Goal: Task Accomplishment & Management: Manage account settings

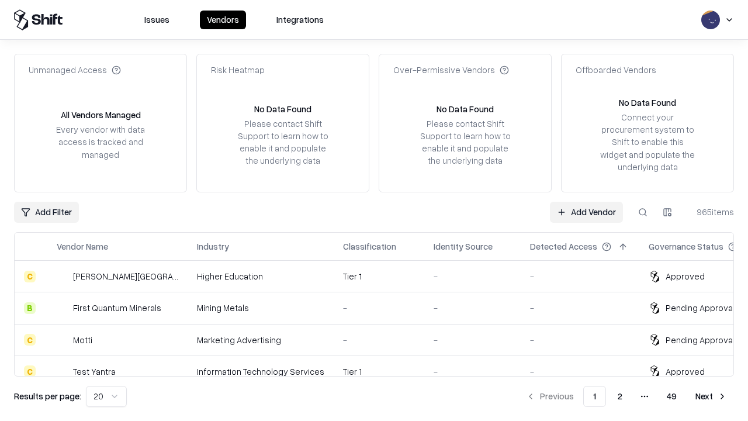
click at [586, 211] on link "Add Vendor" at bounding box center [586, 212] width 73 height 21
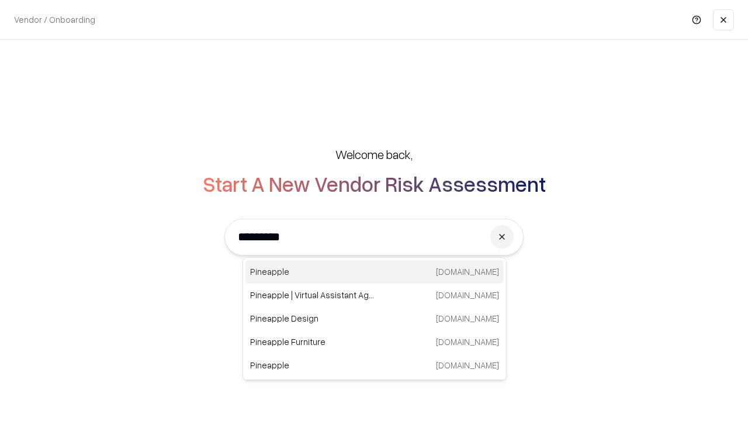
click at [375, 272] on div "Pineapple [DOMAIN_NAME]" at bounding box center [374, 271] width 258 height 23
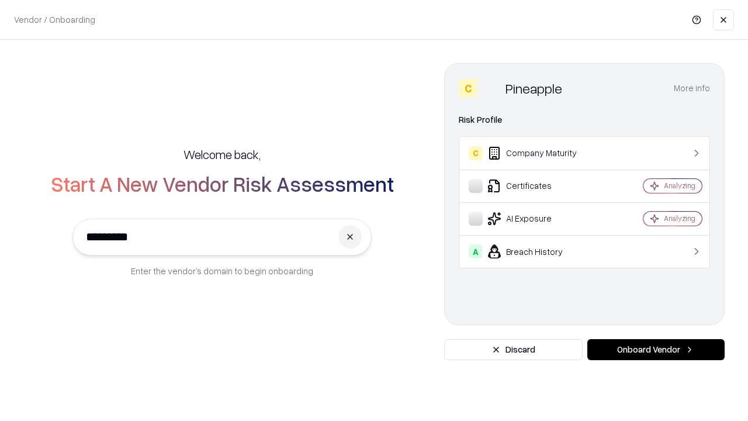
type input "*********"
click at [656, 349] on button "Onboard Vendor" at bounding box center [655, 349] width 137 height 21
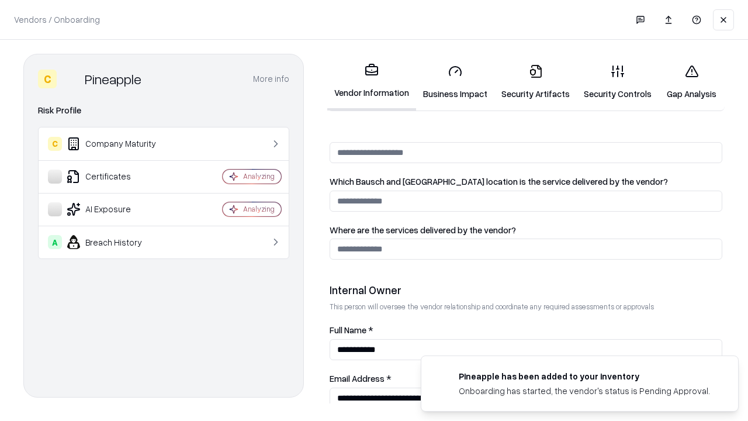
scroll to position [605, 0]
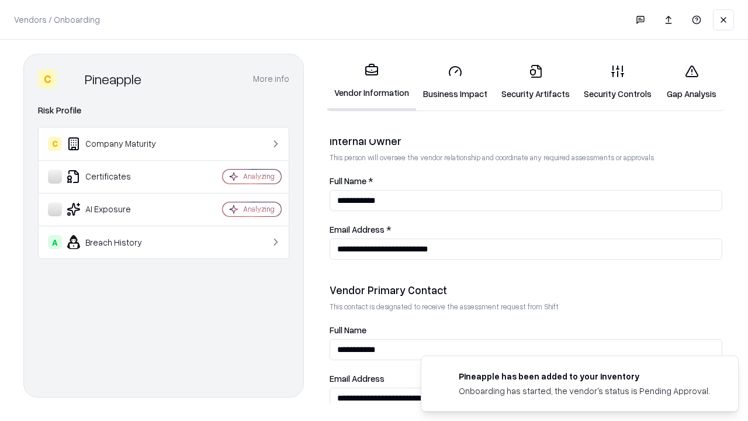
click at [535, 82] on link "Security Artifacts" at bounding box center [535, 82] width 82 height 54
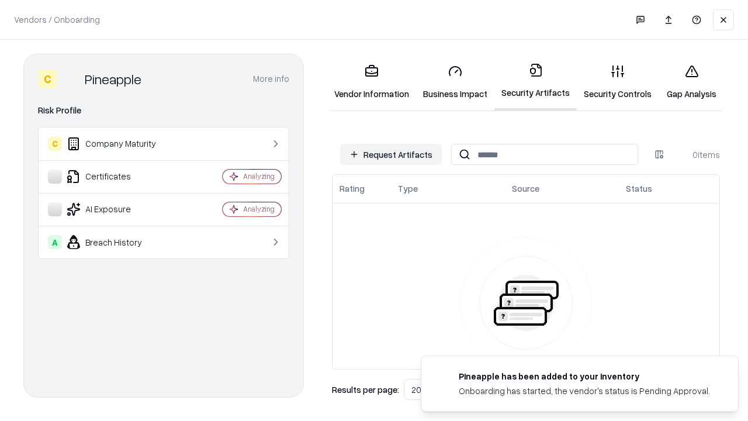
click at [391, 154] on button "Request Artifacts" at bounding box center [391, 154] width 102 height 21
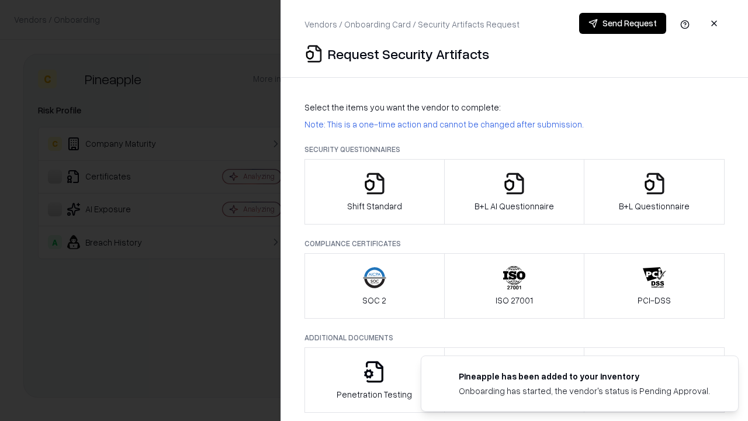
click at [654, 192] on icon "button" at bounding box center [654, 183] width 23 height 23
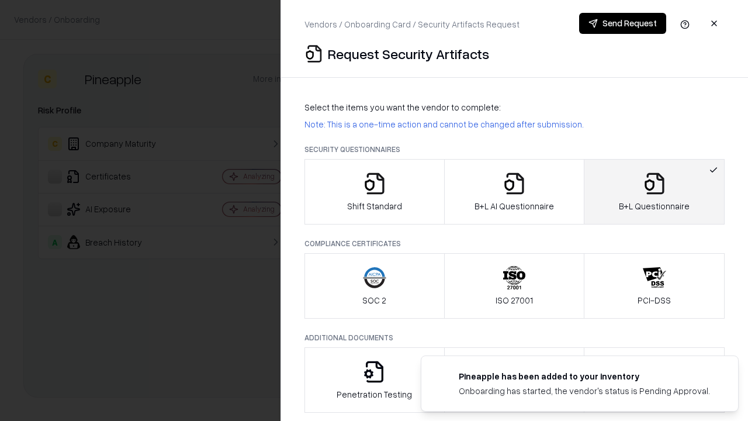
click at [514, 192] on icon "button" at bounding box center [513, 183] width 23 height 23
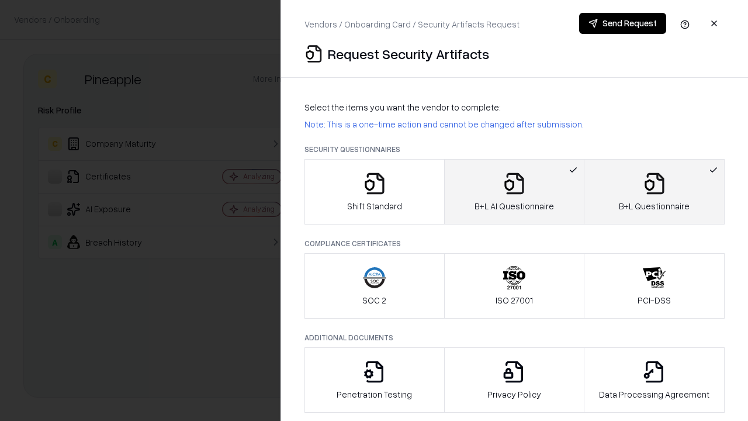
click at [622, 23] on button "Send Request" at bounding box center [622, 23] width 87 height 21
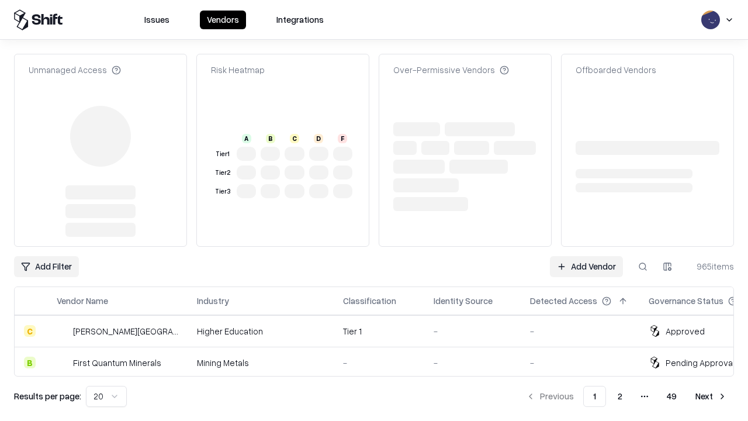
click at [586, 256] on link "Add Vendor" at bounding box center [586, 266] width 73 height 21
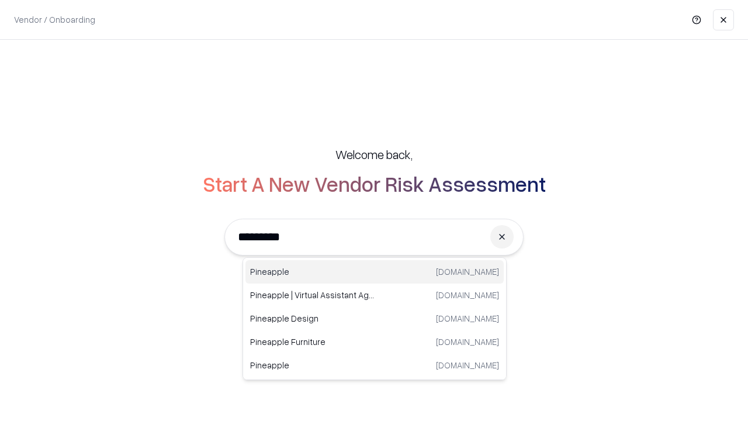
click at [375, 272] on div "Pineapple [DOMAIN_NAME]" at bounding box center [374, 271] width 258 height 23
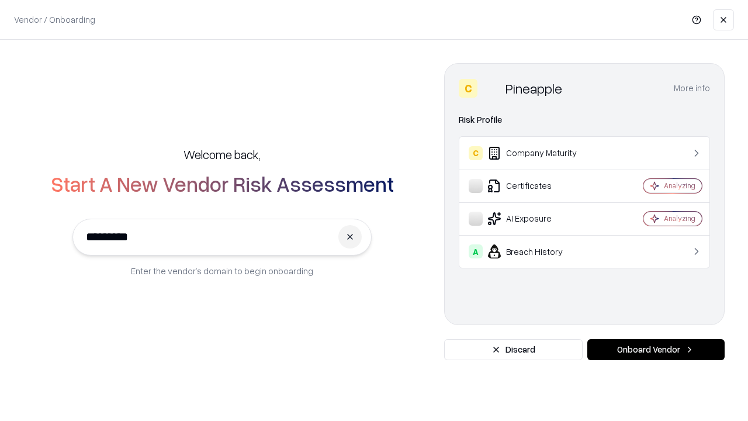
type input "*********"
click at [656, 349] on button "Onboard Vendor" at bounding box center [655, 349] width 137 height 21
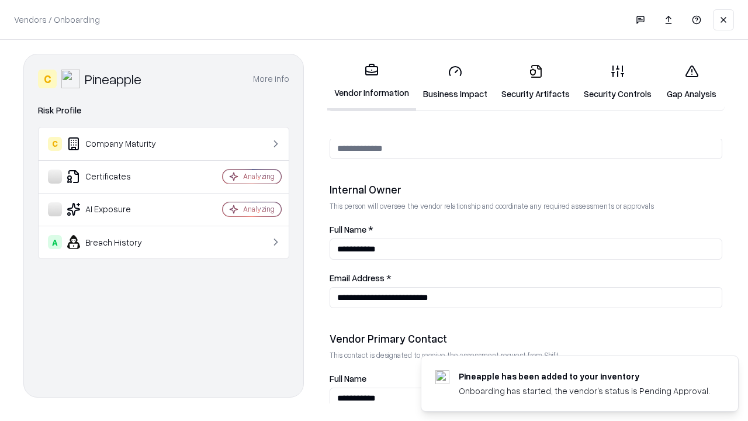
scroll to position [605, 0]
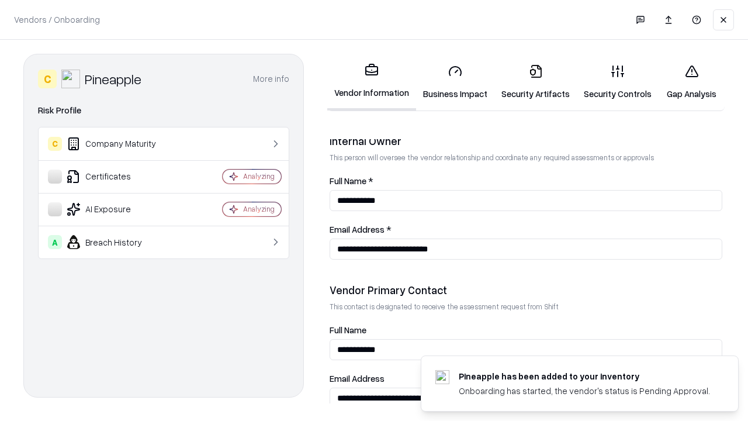
click at [691, 82] on link "Gap Analysis" at bounding box center [691, 82] width 66 height 54
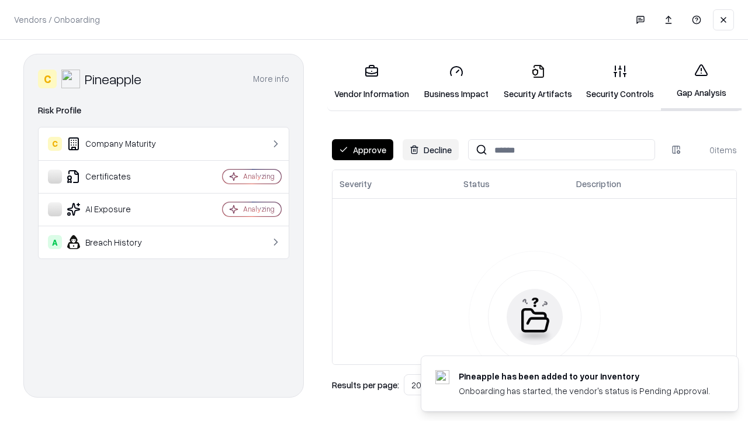
click at [362, 150] on button "Approve" at bounding box center [362, 149] width 61 height 21
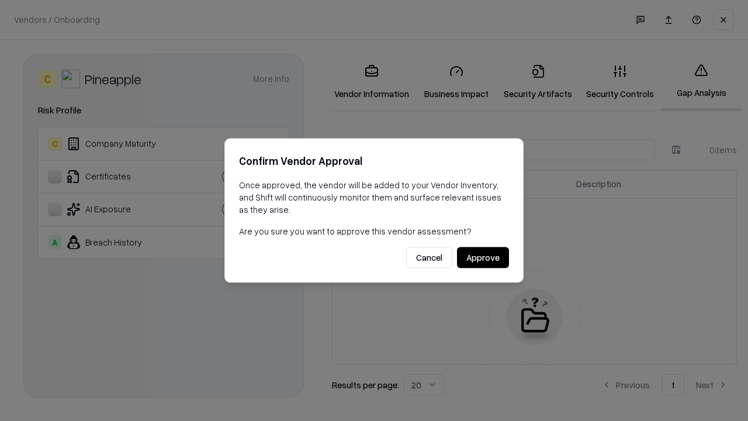
click at [483, 257] on button "Approve" at bounding box center [483, 257] width 52 height 21
